Goal: Task Accomplishment & Management: Complete application form

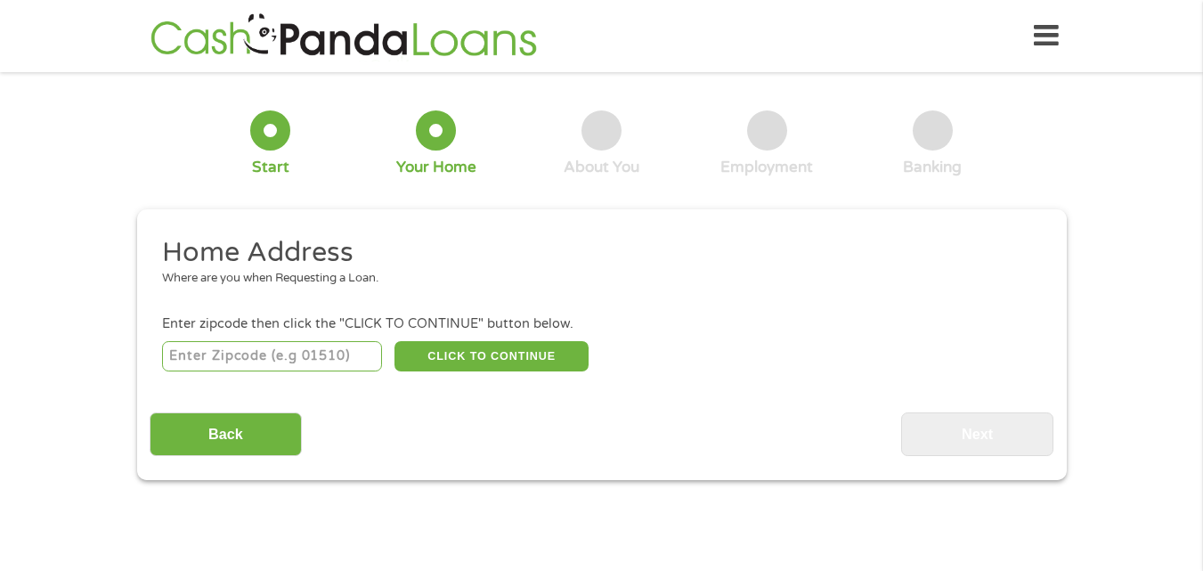
click at [264, 350] on input "number" at bounding box center [272, 356] width 220 height 30
type input "79605"
click at [469, 345] on button "CLICK TO CONTINUE" at bounding box center [492, 356] width 194 height 30
type input "79605"
type input "Abilene"
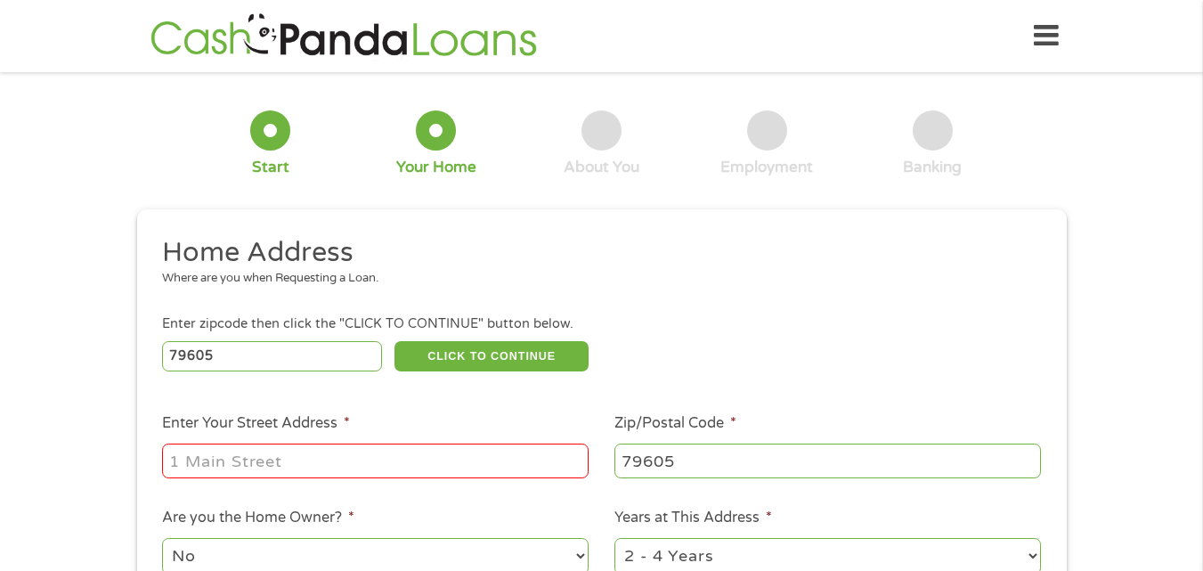
click at [414, 447] on input "Enter Your Street Address *" at bounding box center [375, 460] width 427 height 34
type input "[STREET_ADDRESS][PERSON_NAME][US_STATE]"
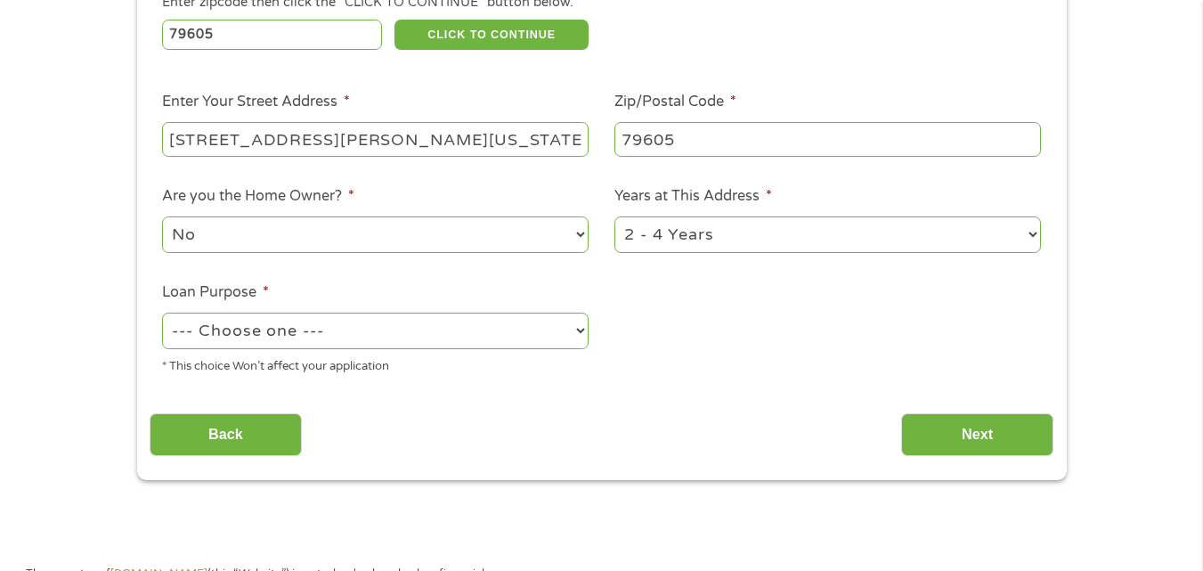
scroll to position [340, 0]
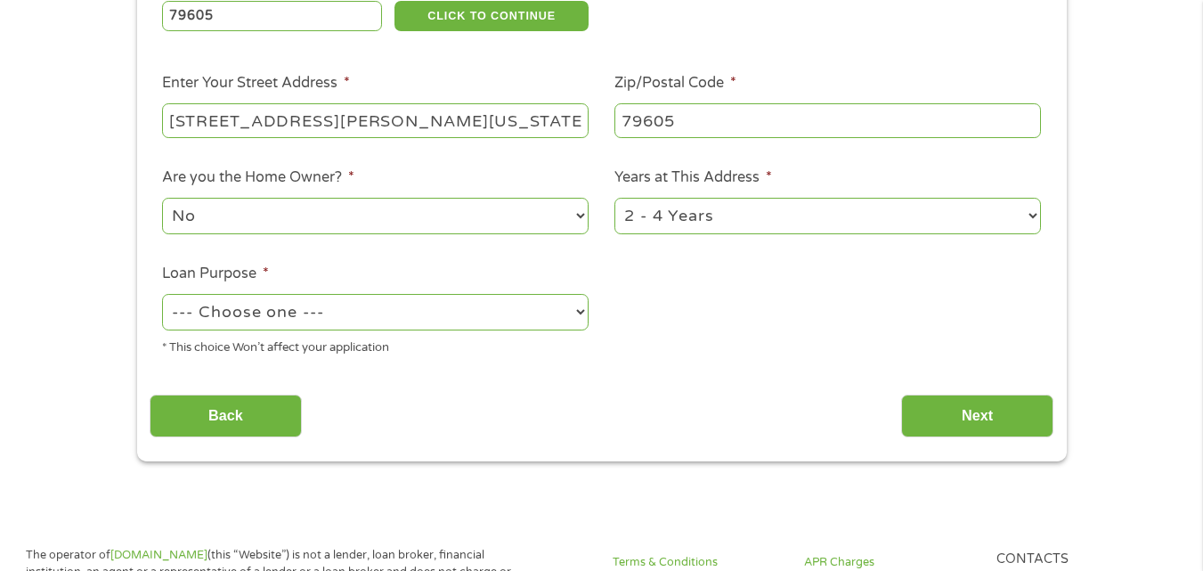
click at [571, 313] on select "--- Choose one --- Pay Bills Debt Consolidation Home Improvement Major Purchase…" at bounding box center [375, 312] width 427 height 37
select select "shorttermcash"
click at [162, 294] on select "--- Choose one --- Pay Bills Debt Consolidation Home Improvement Major Purchase…" at bounding box center [375, 312] width 427 height 37
click at [970, 396] on input "Next" at bounding box center [977, 417] width 152 height 44
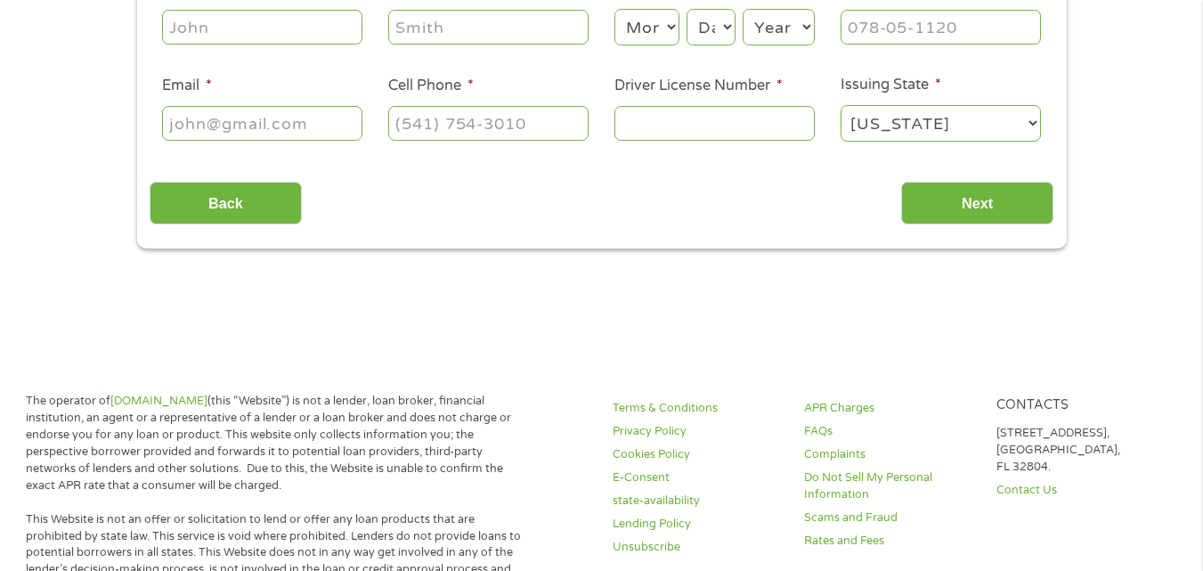
scroll to position [0, 0]
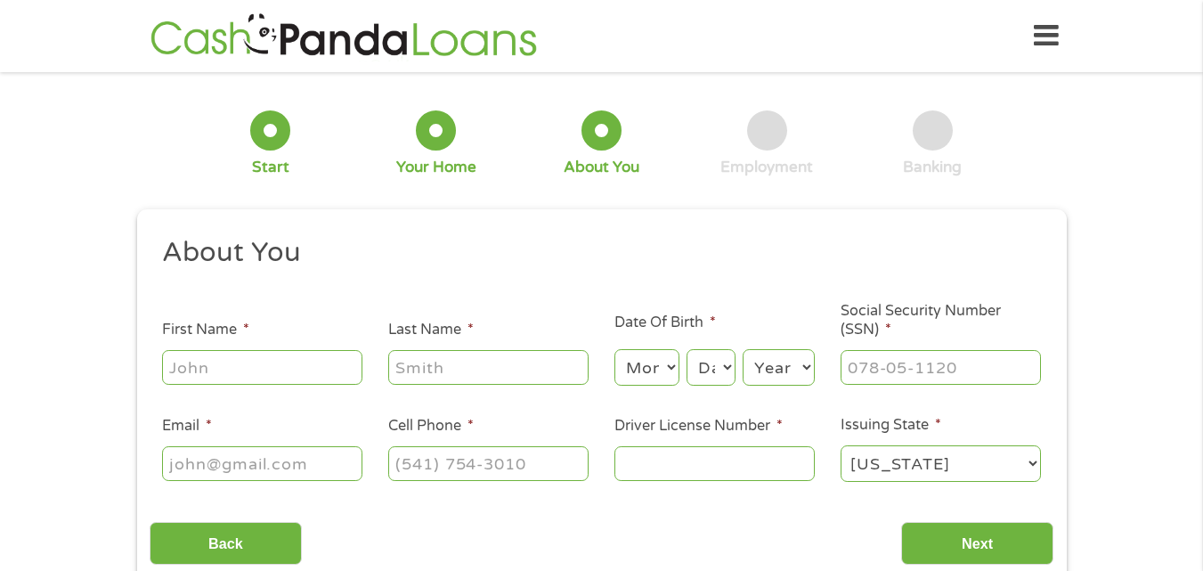
click at [266, 359] on input "First Name *" at bounding box center [262, 367] width 200 height 34
type input "[PERSON_NAME]"
type input "[EMAIL_ADDRESS][DOMAIN_NAME]"
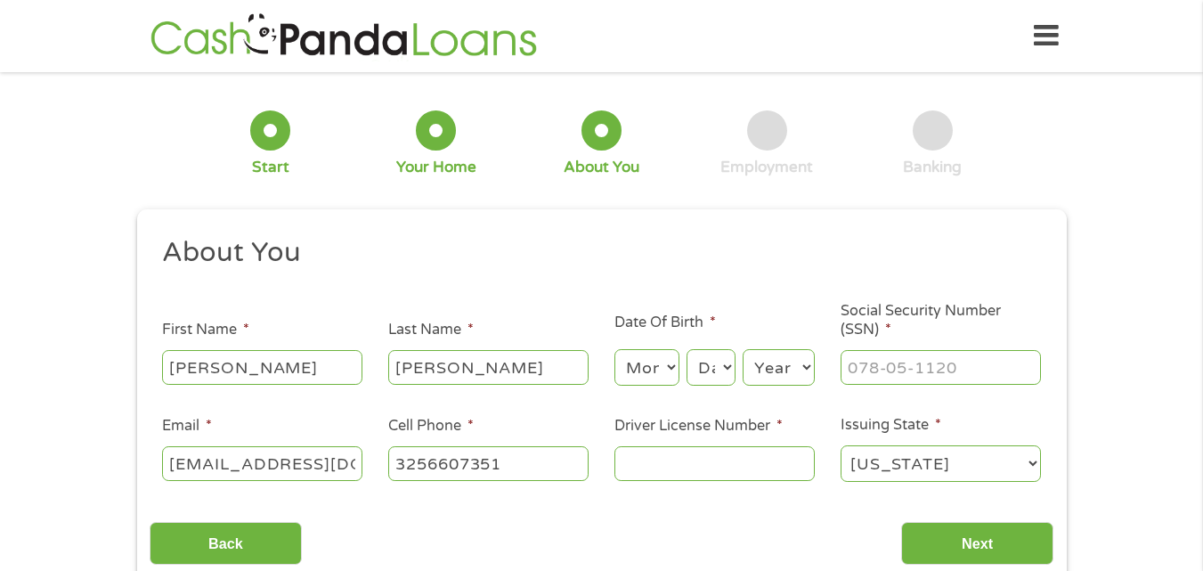
type input "[PHONE_NUMBER]"
click at [671, 467] on input "Driver License Number *" at bounding box center [714, 463] width 200 height 34
type input "04003181"
click at [664, 361] on select "Month 1 2 3 4 5 6 7 8 9 10 11 12" at bounding box center [646, 367] width 65 height 37
select select "12"
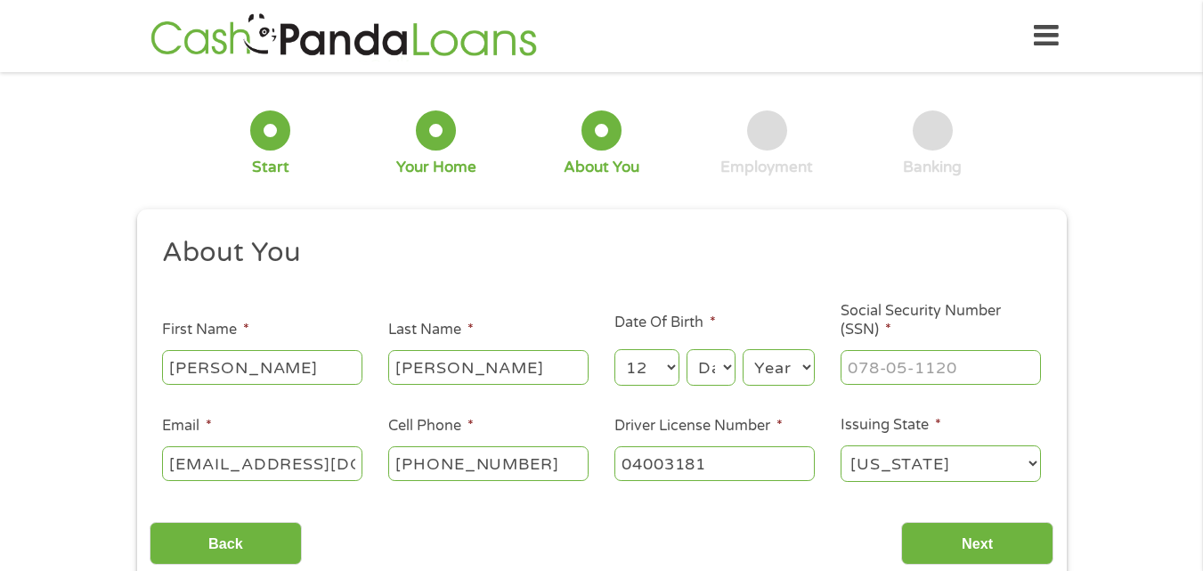
click at [614, 349] on select "Month 1 2 3 4 5 6 7 8 9 10 11 12" at bounding box center [646, 367] width 65 height 37
click at [650, 334] on li "Date Of Birth * Month Month 1 2 3 4 5 6 7 8 9 10 11 12 Day Day 1 2 3 4 5 6 7 8 …" at bounding box center [714, 350] width 226 height 77
click at [697, 358] on select "Day 1 2 3 4 5 6 7 8 9 10 11 12 13 14 15 16 17 18 19 20 21 22 23 24 25 26 27 28 …" at bounding box center [711, 367] width 48 height 37
select select "14"
click at [687, 349] on select "Day 1 2 3 4 5 6 7 8 9 10 11 12 13 14 15 16 17 18 19 20 21 22 23 24 25 26 27 28 …" at bounding box center [711, 367] width 48 height 37
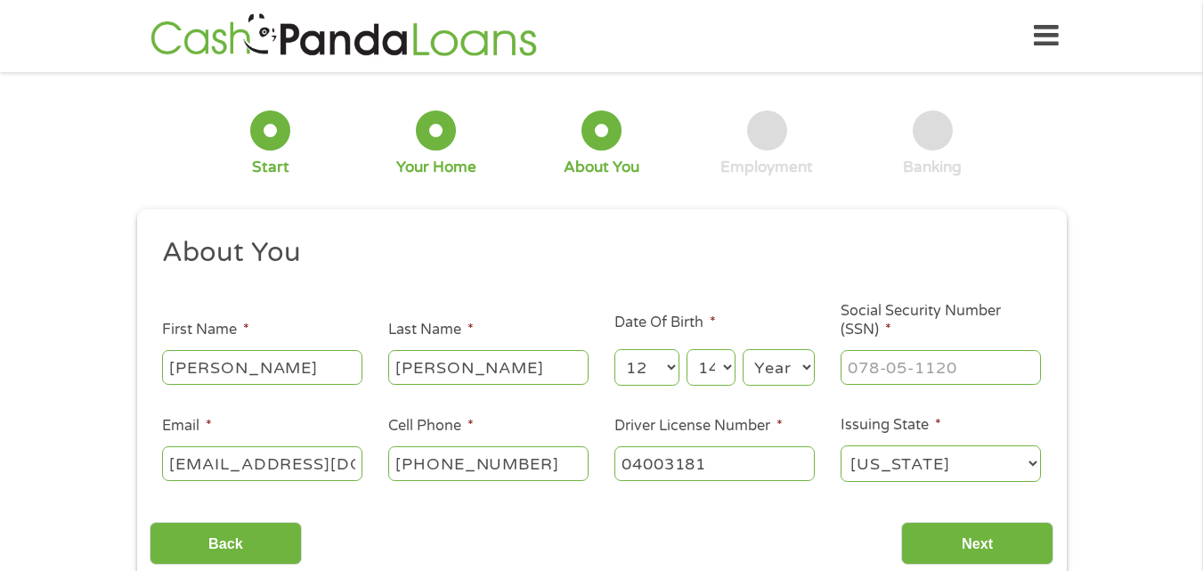
click at [769, 358] on select "Year [DATE] 2006 2005 2004 2003 2002 2001 2000 1999 1998 1997 1996 1995 1994 19…" at bounding box center [779, 367] width 72 height 37
select select "1977"
click at [743, 349] on select "Year [DATE] 2006 2005 2004 2003 2002 2001 2000 1999 1998 1997 1996 1995 1994 19…" at bounding box center [779, 367] width 72 height 37
click at [918, 368] on input "___-__-____" at bounding box center [941, 367] width 200 height 34
type input "467-91-2383"
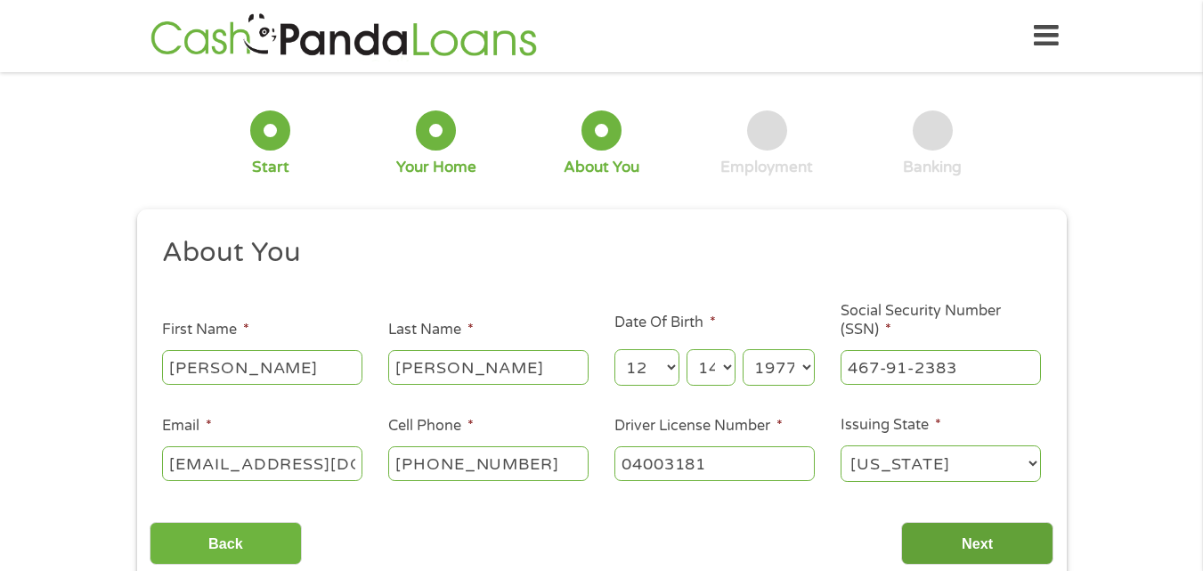
click at [947, 536] on input "Next" at bounding box center [977, 544] width 152 height 44
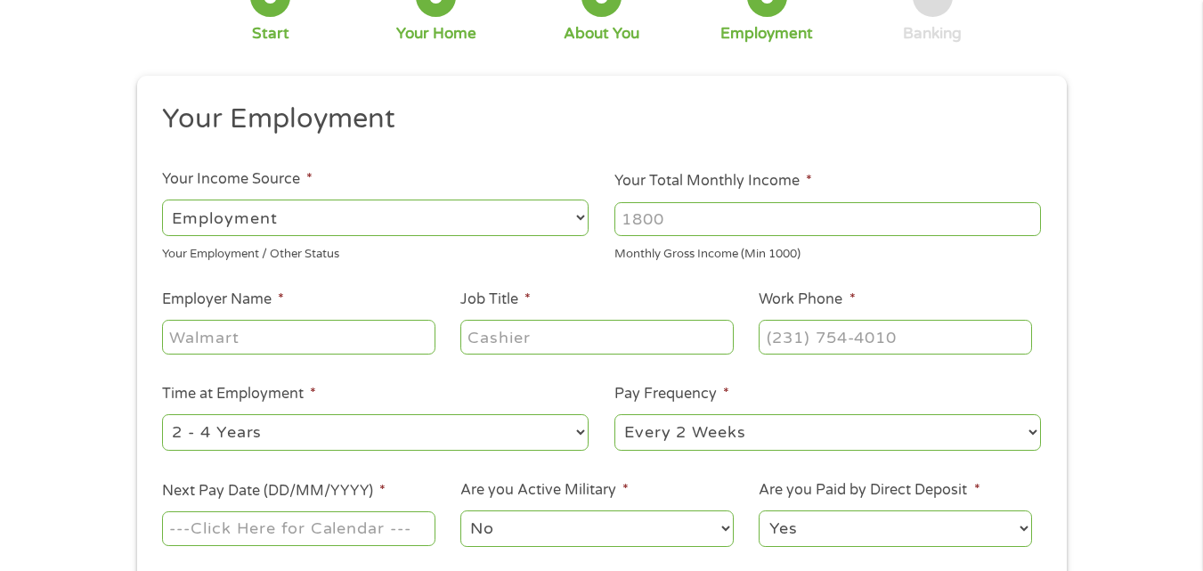
scroll to position [141, 0]
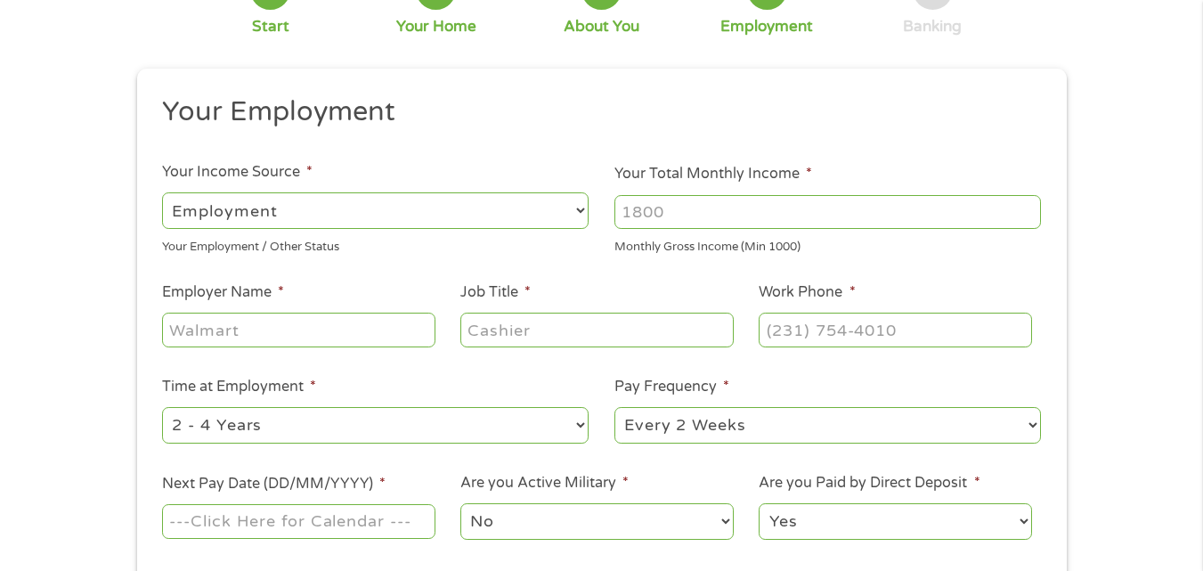
click at [694, 214] on input "Your Total Monthly Income *" at bounding box center [827, 212] width 427 height 34
click at [1029, 203] on input "1000" at bounding box center [827, 212] width 427 height 34
click at [1029, 203] on input "1001" at bounding box center [827, 212] width 427 height 34
click at [1029, 203] on input "1002" at bounding box center [827, 212] width 427 height 34
click at [1029, 203] on input "1003" at bounding box center [827, 212] width 427 height 34
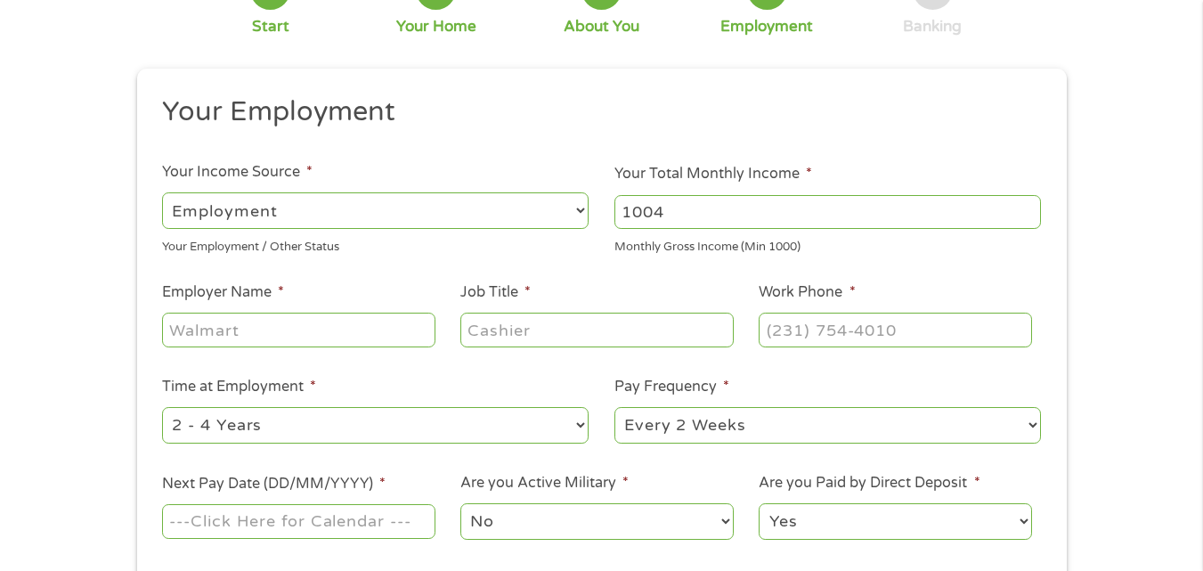
click at [1029, 203] on input "1004" at bounding box center [827, 212] width 427 height 34
click at [974, 210] on input "1004" at bounding box center [827, 212] width 427 height 34
type input "1"
type input "3800"
click at [341, 332] on input "Employer Name *" at bounding box center [298, 330] width 273 height 34
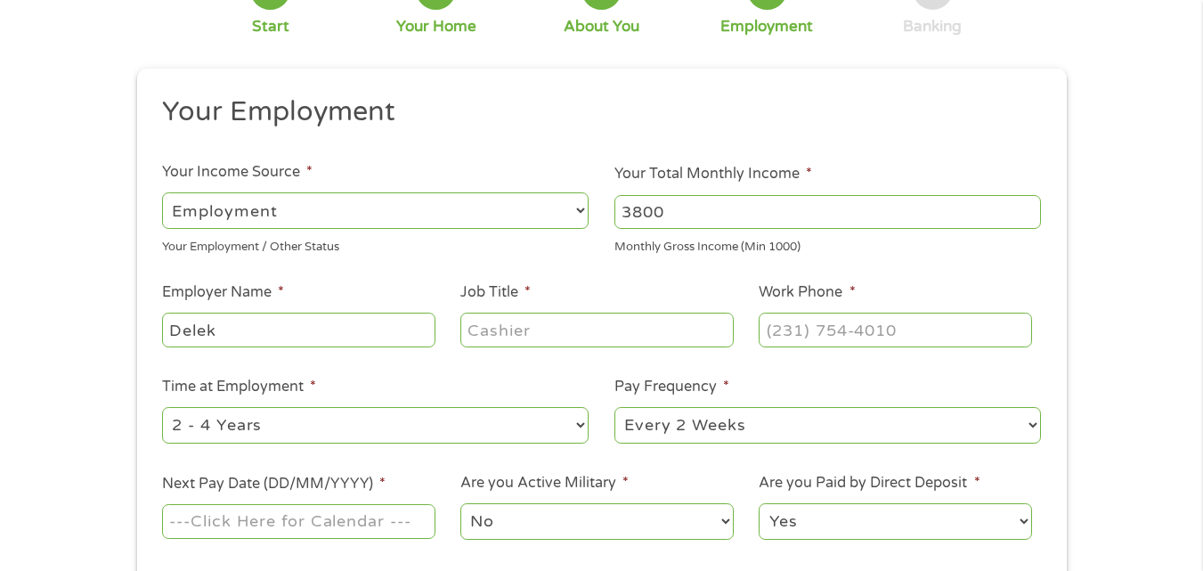
type input "Delek"
click at [525, 320] on input "Job Title *" at bounding box center [596, 330] width 273 height 34
type input "Store manager"
click at [761, 320] on input "(___) ___-____" at bounding box center [895, 330] width 273 height 34
type input "[PHONE_NUMBER]"
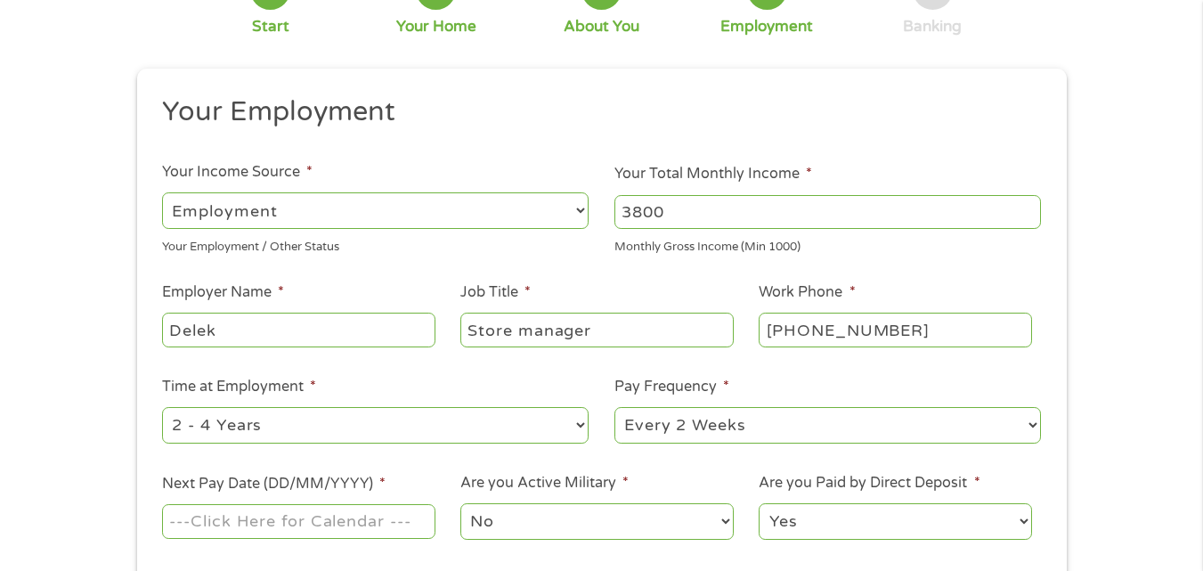
click at [577, 426] on select "--- Choose one --- 1 Year or less 1 - 2 Years 2 - 4 Years Over 4 Years" at bounding box center [375, 425] width 427 height 37
select select "60months"
click at [162, 407] on select "--- Choose one --- 1 Year or less 1 - 2 Years 2 - 4 Years Over 4 Years" at bounding box center [375, 425] width 427 height 37
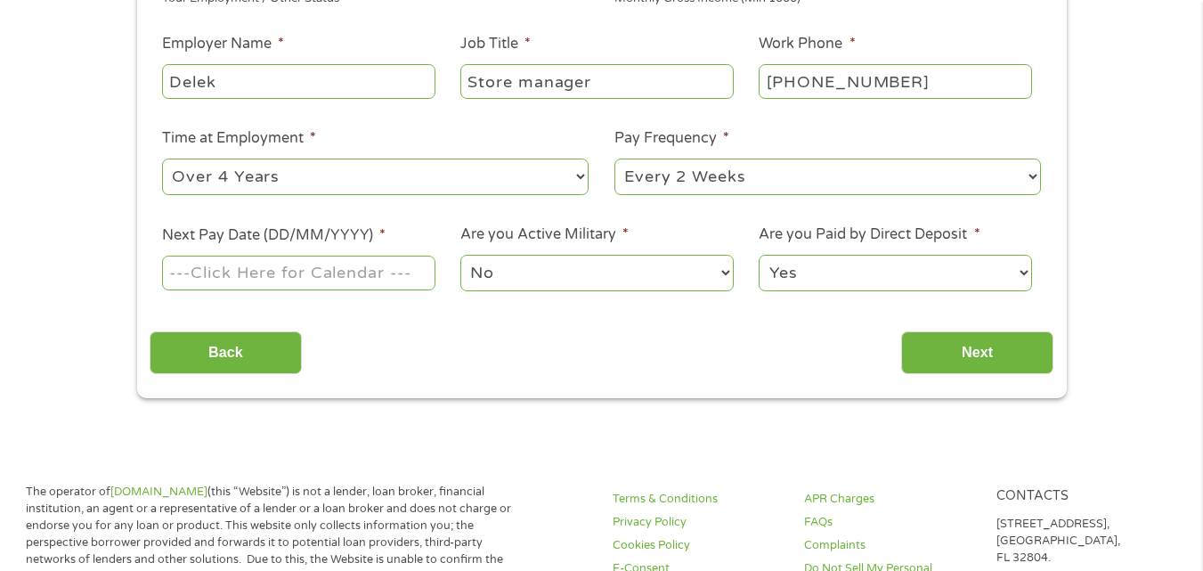
scroll to position [460, 0]
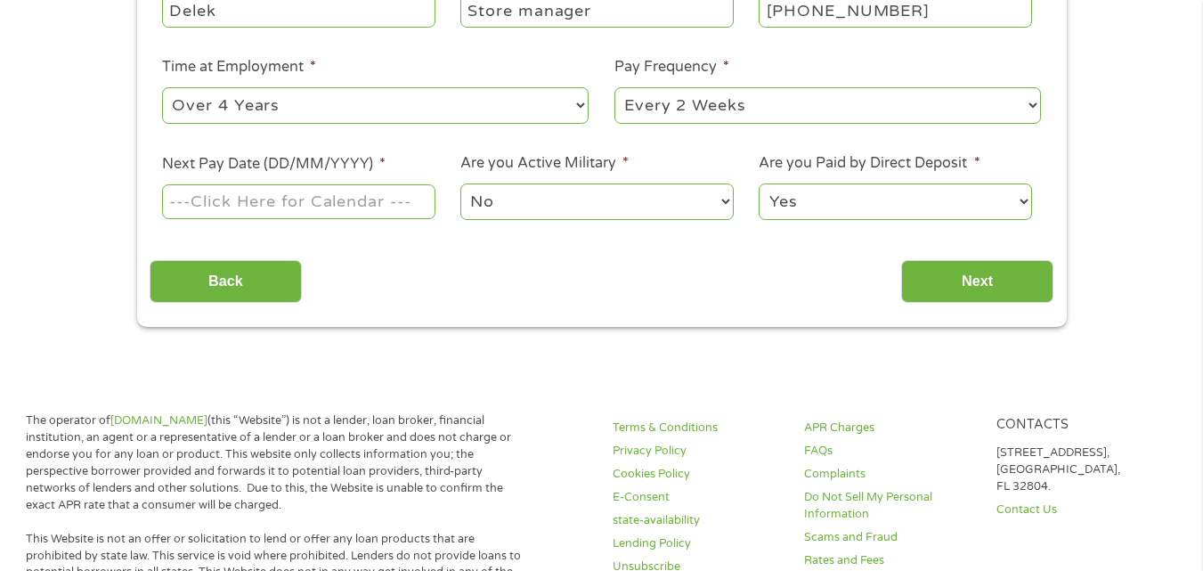
click at [175, 200] on input "Next Pay Date (DD/MM/YYYY) *" at bounding box center [298, 201] width 273 height 34
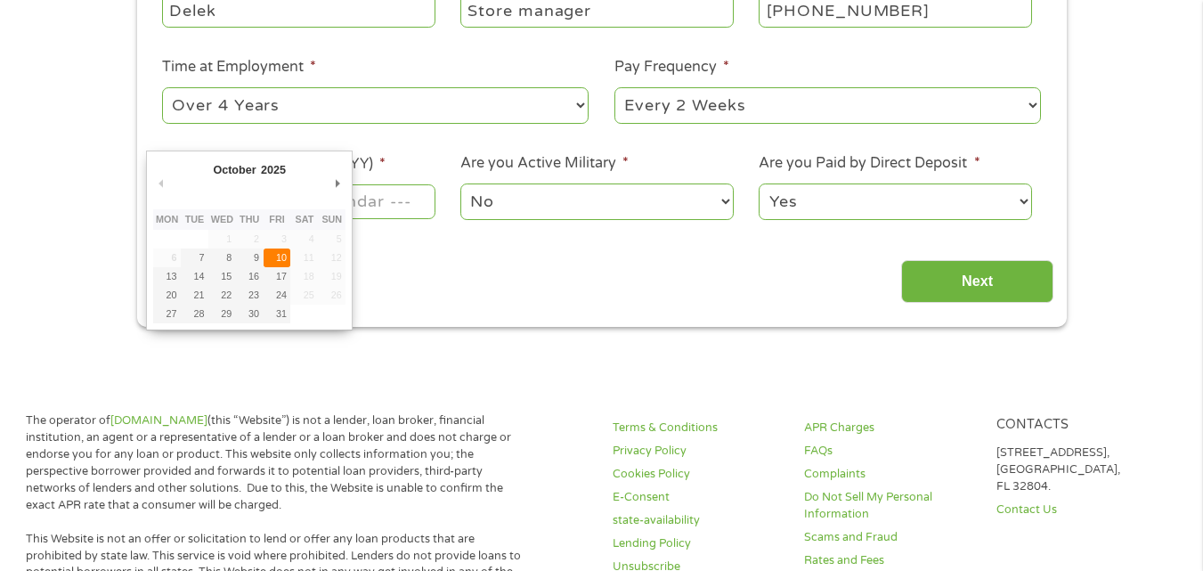
type input "[DATE]"
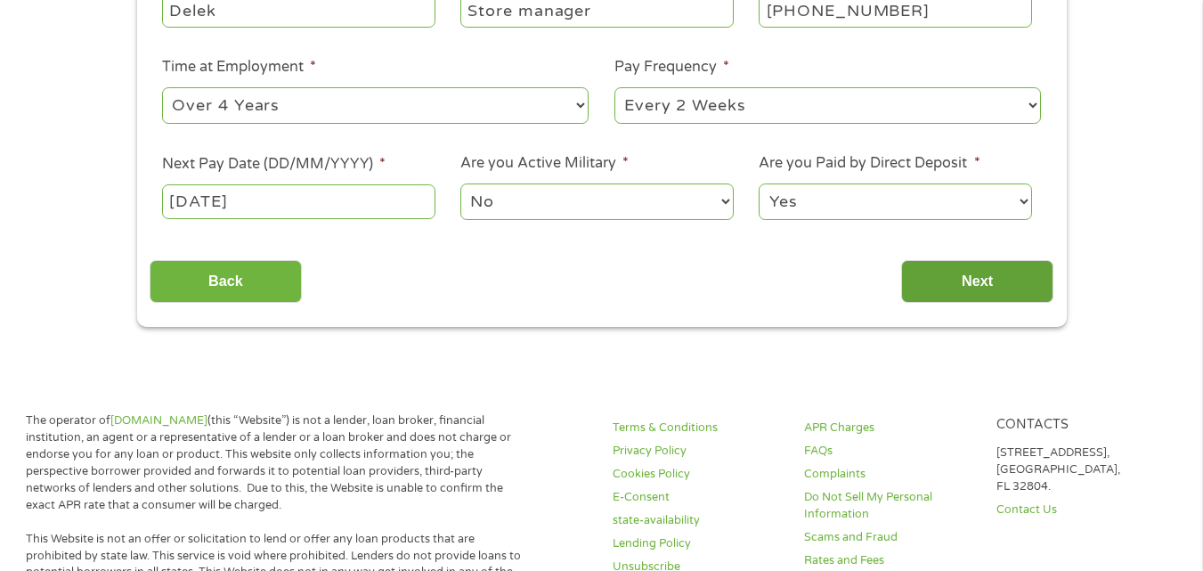
click at [953, 283] on input "Next" at bounding box center [977, 282] width 152 height 44
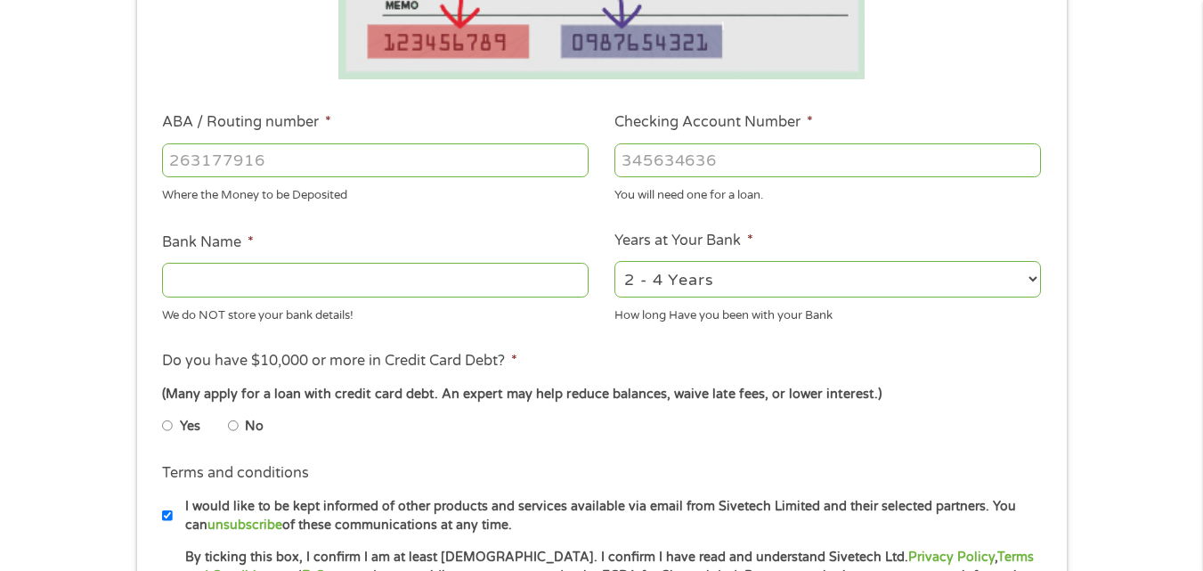
scroll to position [0, 0]
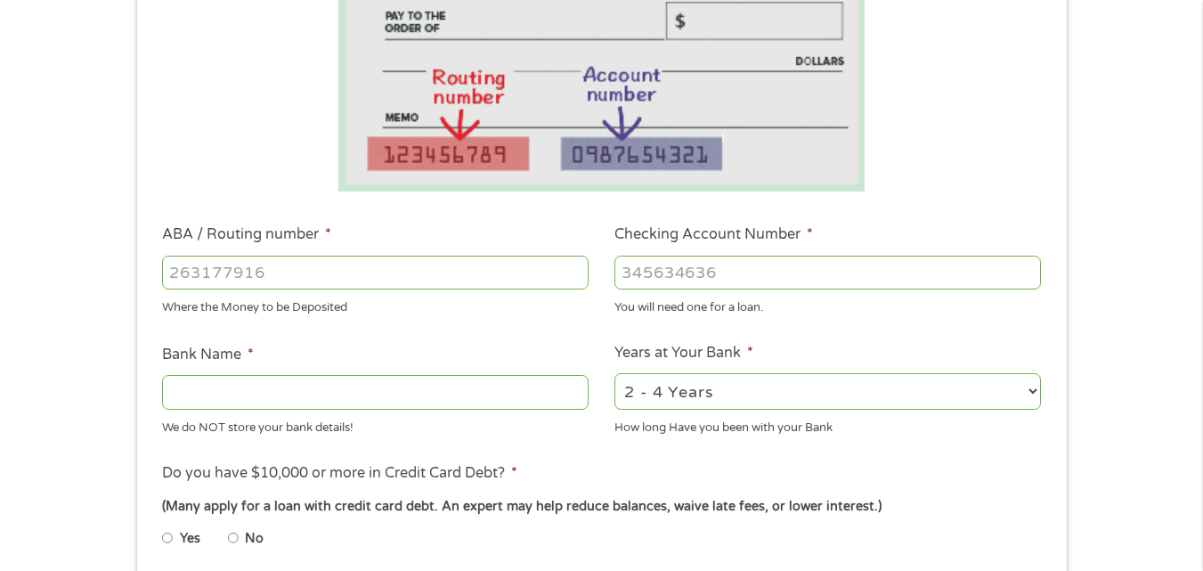
scroll to position [362, 0]
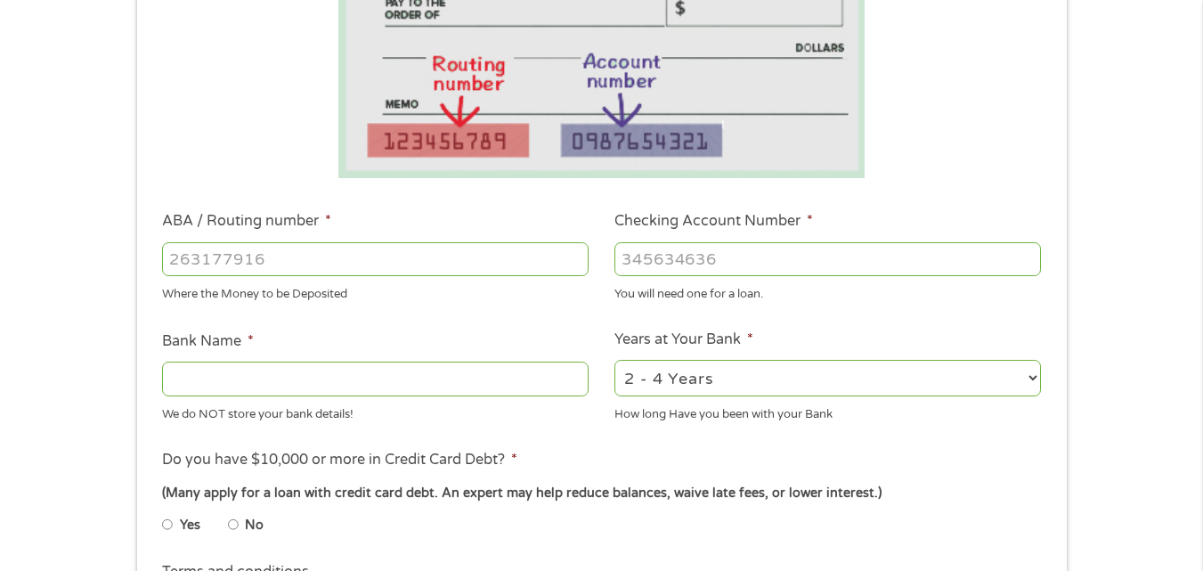
click at [451, 264] on input "ABA / Routing number *" at bounding box center [375, 259] width 427 height 34
type input "111000025"
type input "BANK OF AMERICA NA"
type input "111000025"
click at [676, 256] on input "Checking Account Number *" at bounding box center [827, 259] width 427 height 34
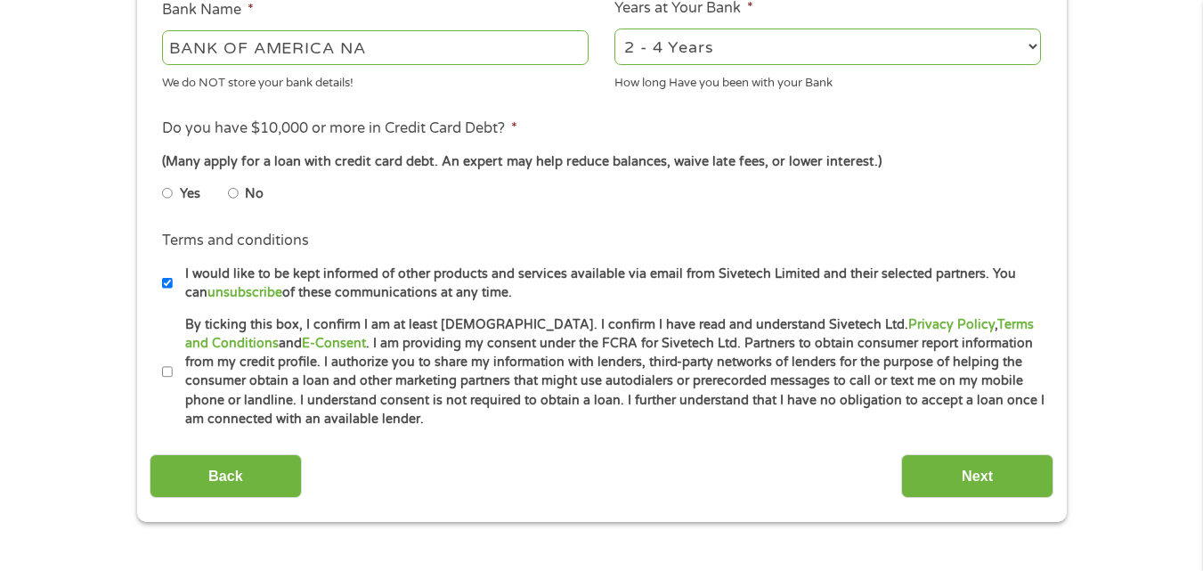
scroll to position [684, 0]
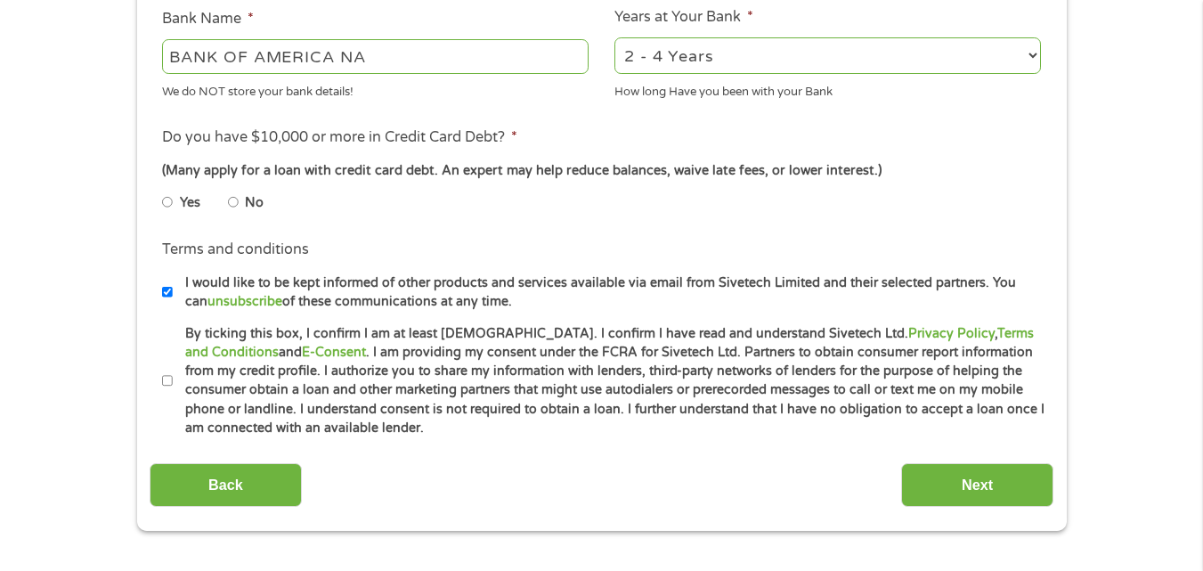
type input "48808510603"
click at [168, 202] on input "Yes" at bounding box center [167, 202] width 11 height 28
radio input "true"
click at [167, 389] on input "By ticking this box, I confirm I am at least [DEMOGRAPHIC_DATA]. I confirm I ha…" at bounding box center [167, 381] width 11 height 28
checkbox input "true"
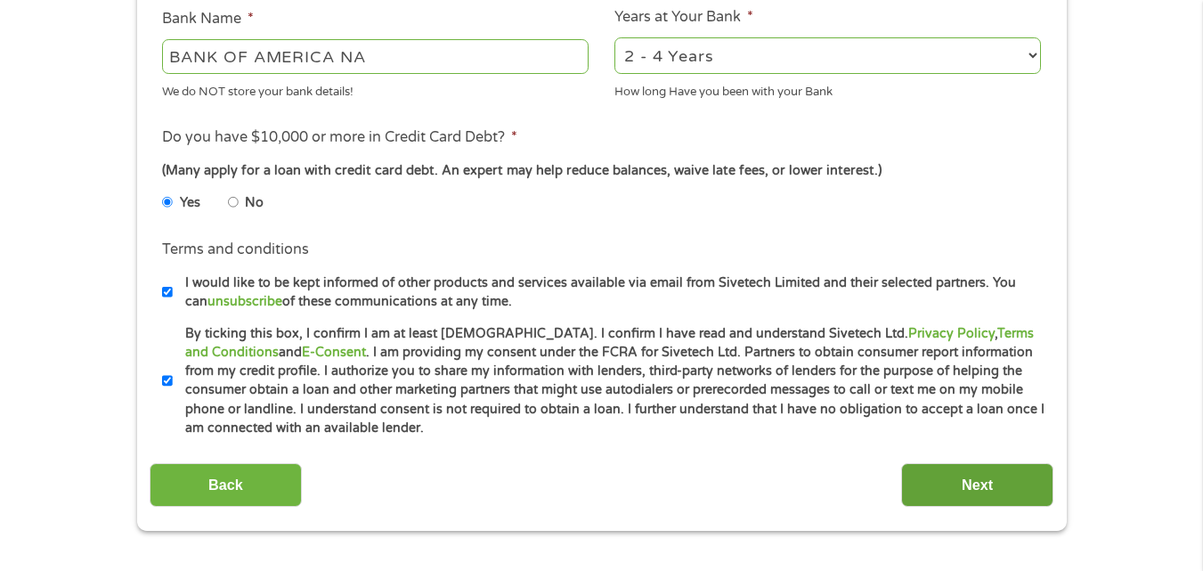
click at [944, 481] on input "Next" at bounding box center [977, 485] width 152 height 44
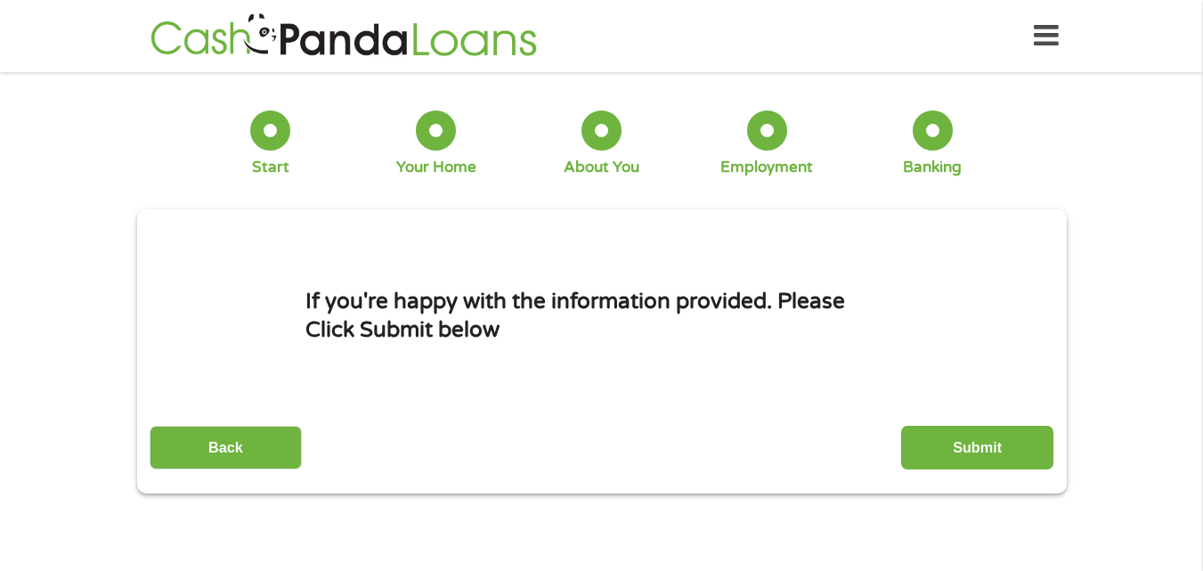
scroll to position [7, 7]
click at [975, 435] on input "Submit" at bounding box center [977, 448] width 152 height 44
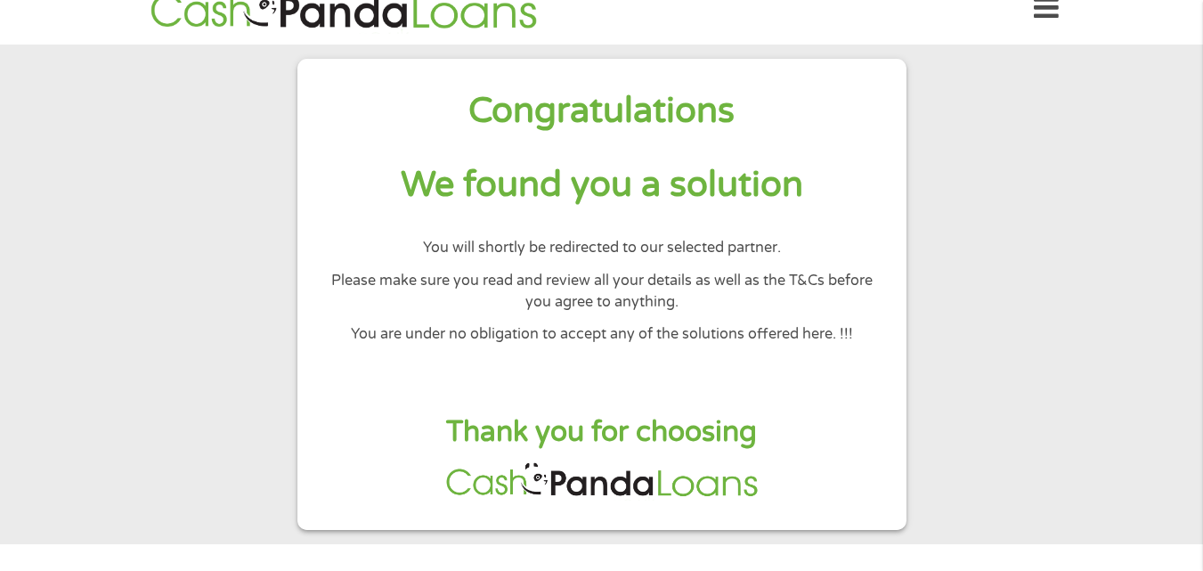
scroll to position [0, 0]
